Goal: Find specific page/section: Find specific page/section

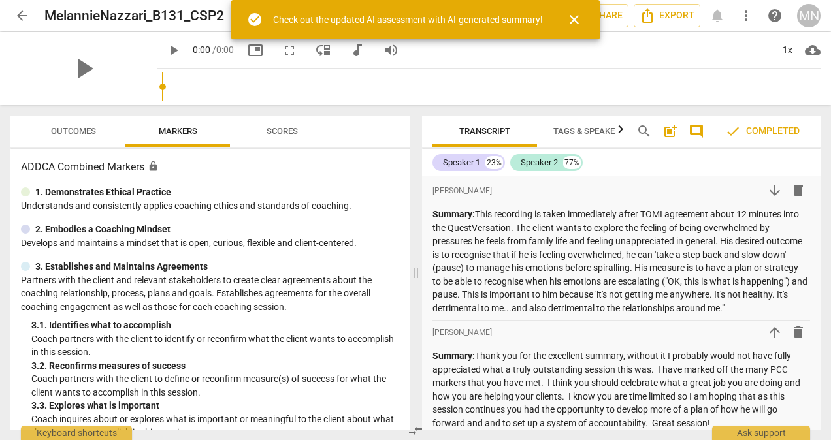
click at [26, 16] on span "arrow_back" at bounding box center [22, 16] width 16 height 16
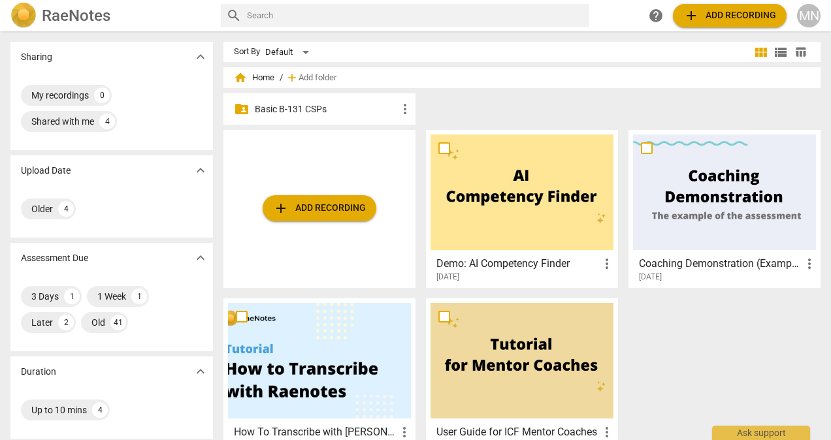
click at [290, 110] on p "Basic B-131 CSPs" at bounding box center [326, 110] width 142 height 14
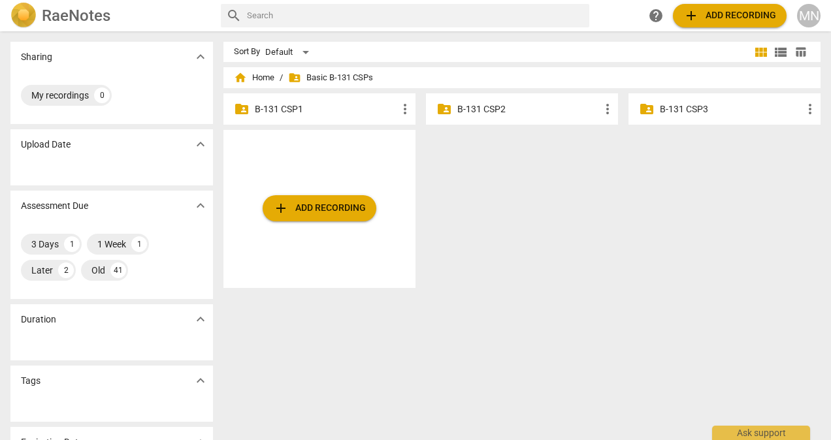
click at [484, 107] on p "B-131 CSP2" at bounding box center [528, 110] width 142 height 14
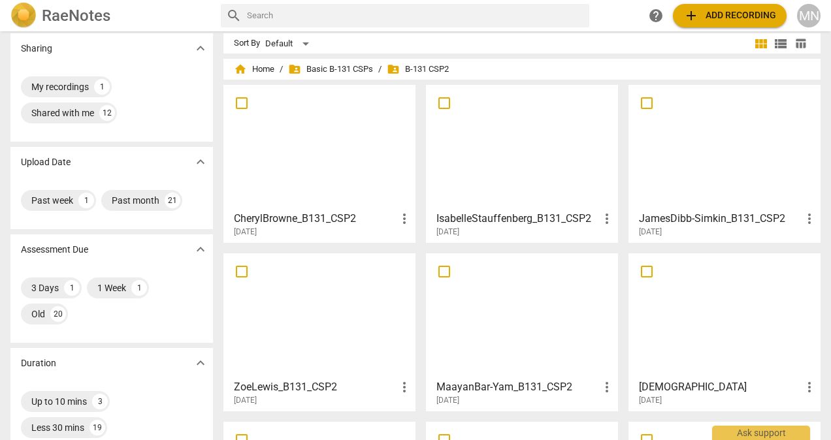
scroll to position [7, 0]
click at [69, 84] on div "My recordings" at bounding box center [60, 88] width 58 height 13
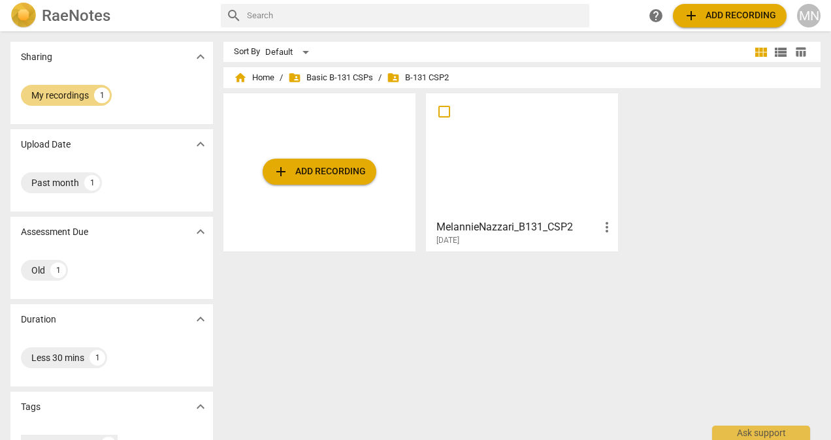
click at [508, 183] on div at bounding box center [522, 156] width 183 height 116
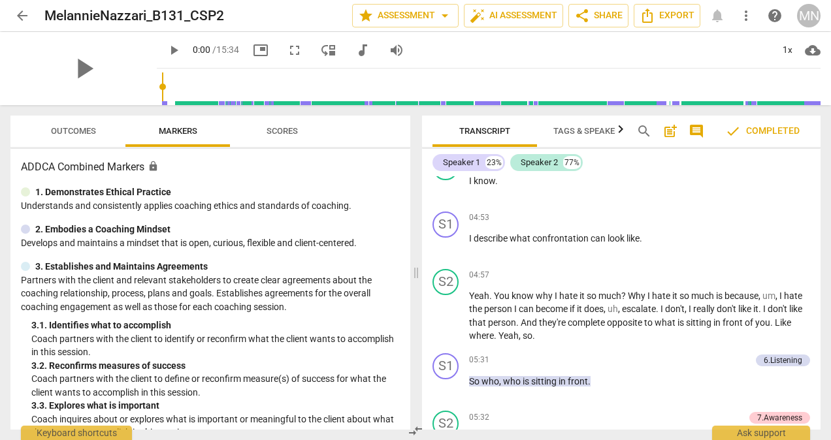
scroll to position [2217, 0]
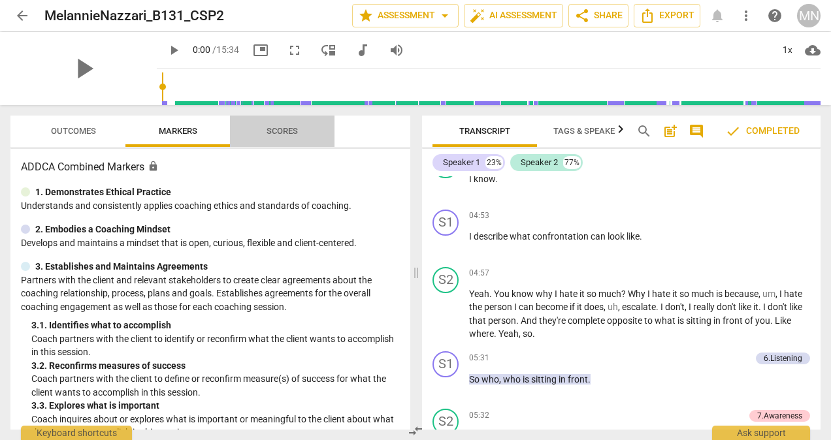
click at [289, 126] on span "Scores" at bounding box center [282, 131] width 31 height 10
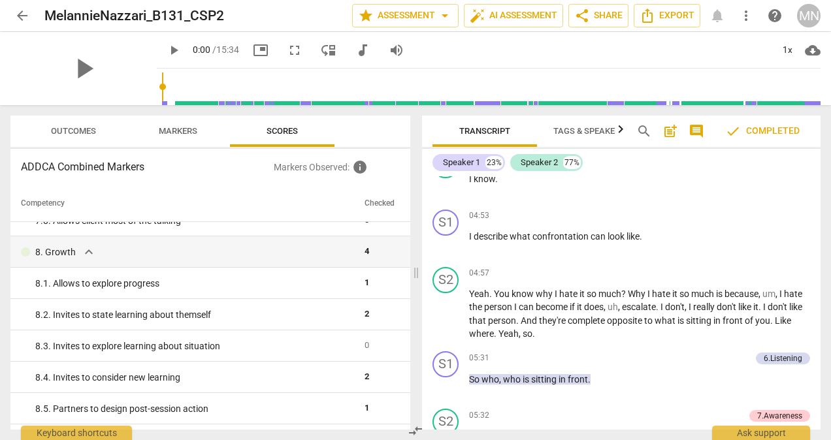
scroll to position [1051, 0]
